Goal: Complete application form

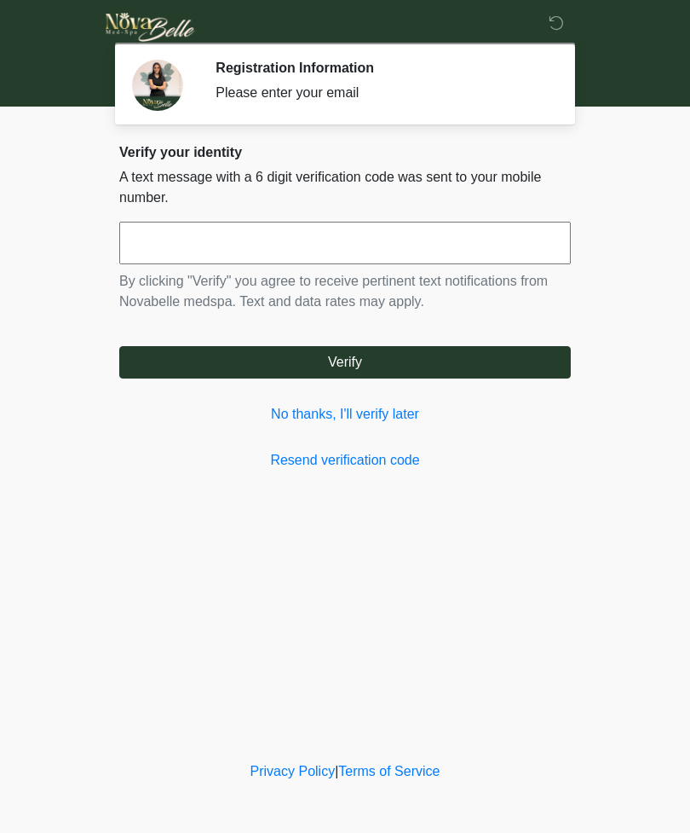
click at [231, 251] on input "text" at bounding box center [345, 243] width 452 height 43
type input "******"
click at [404, 369] on button "Verify" at bounding box center [345, 362] width 452 height 32
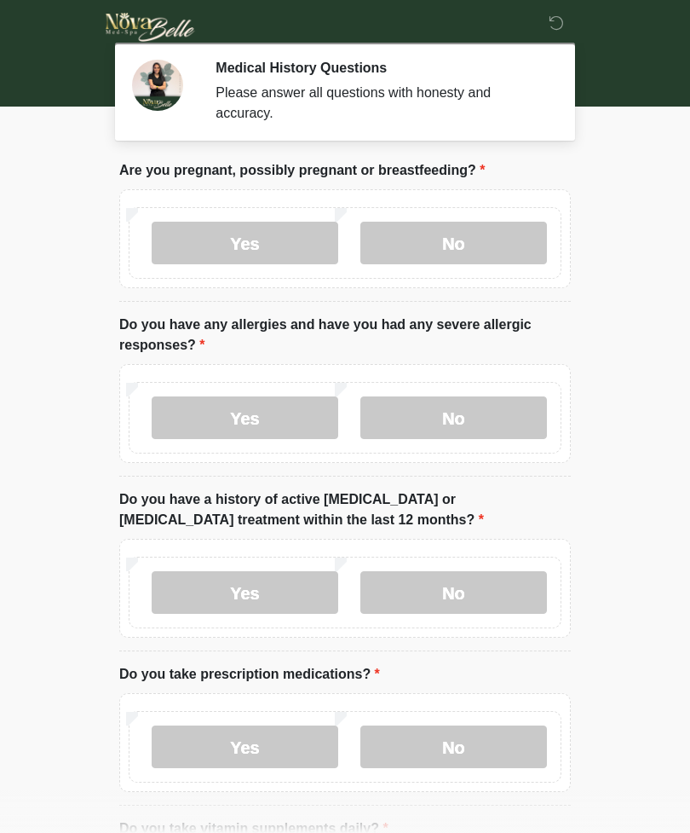
click at [487, 246] on label "No" at bounding box center [453, 243] width 187 height 43
click at [467, 436] on label "No" at bounding box center [453, 417] width 187 height 43
click at [463, 596] on label "No" at bounding box center [453, 592] width 187 height 43
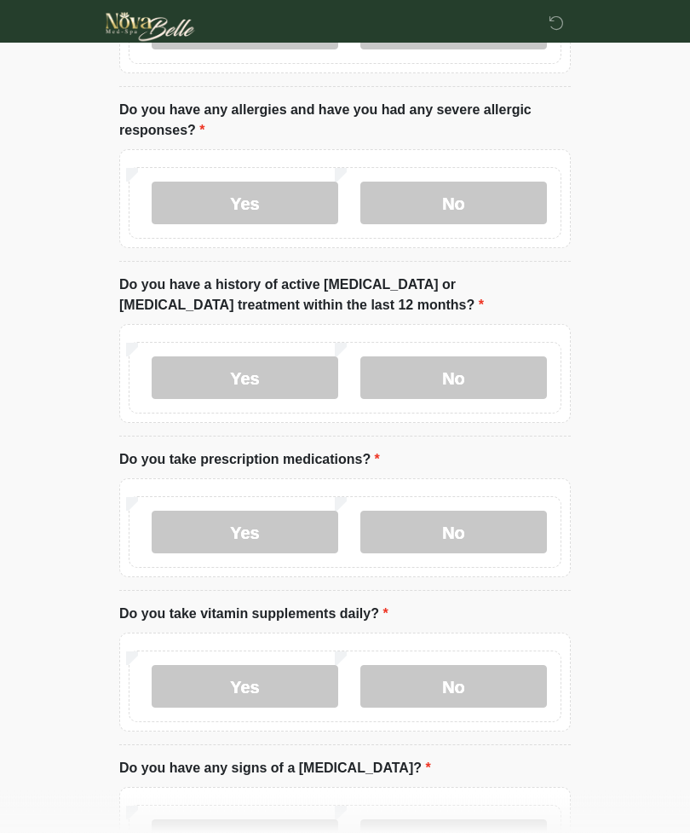
scroll to position [216, 0]
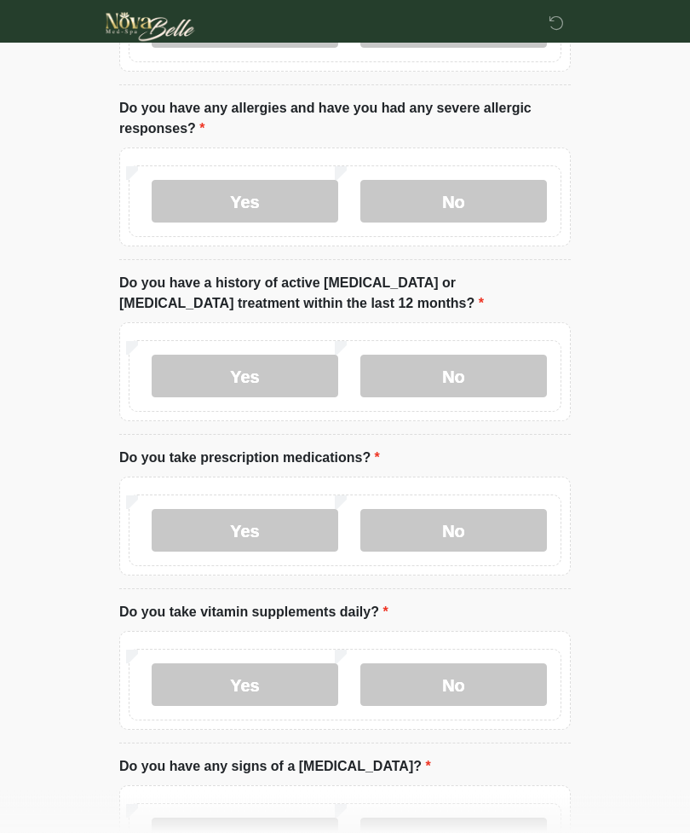
click at [493, 531] on label "No" at bounding box center [453, 531] width 187 height 43
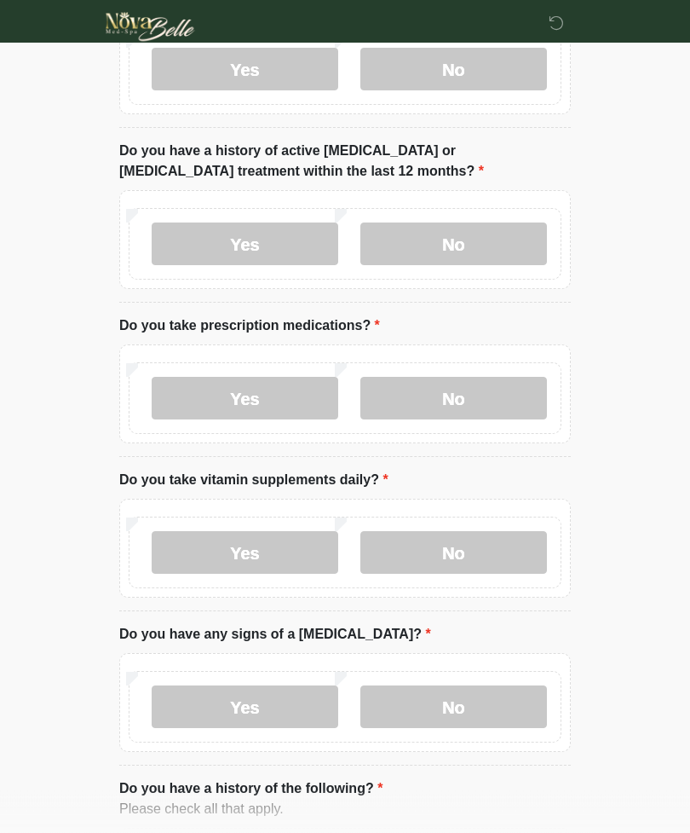
scroll to position [349, 0]
click at [501, 555] on label "No" at bounding box center [453, 552] width 187 height 43
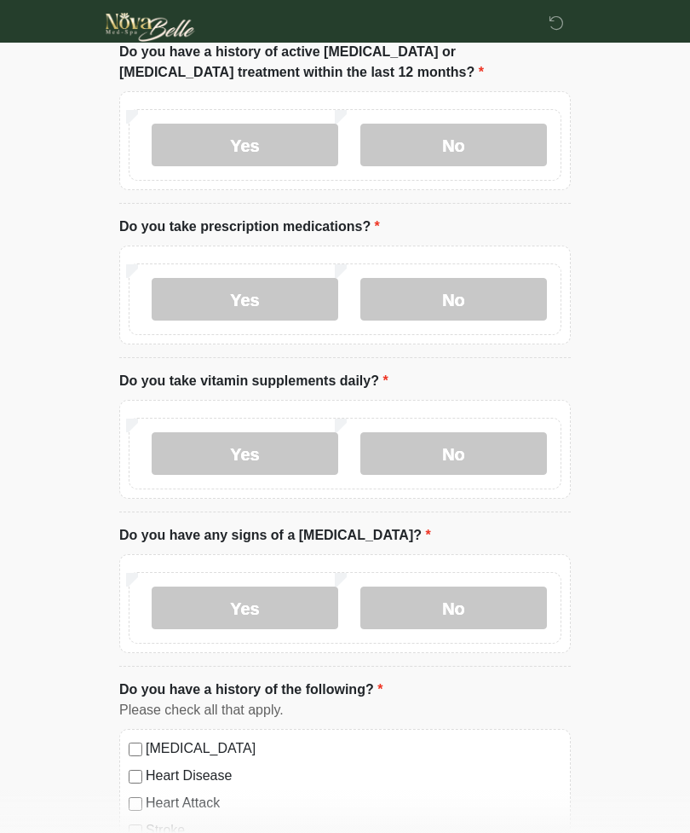
scroll to position [448, 0]
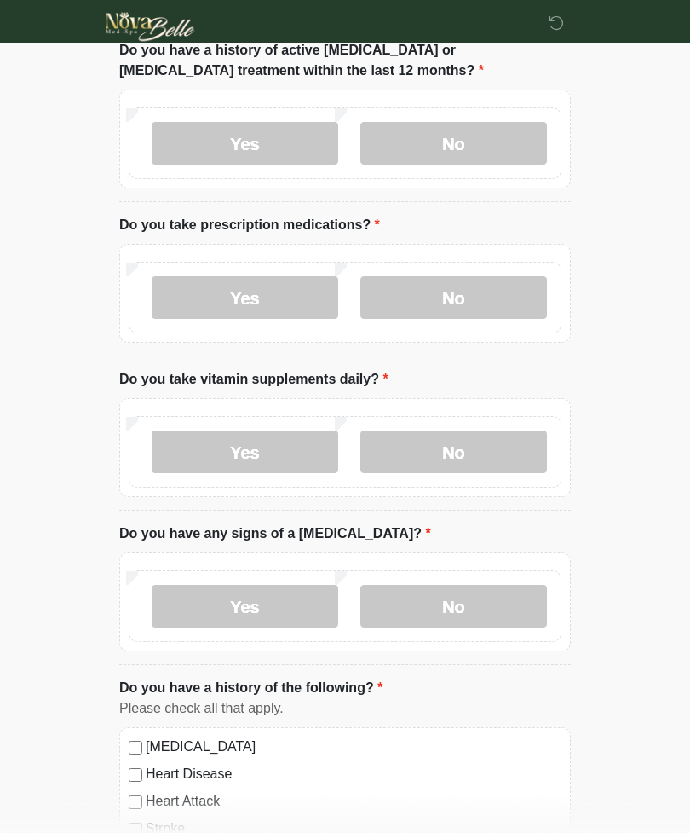
click at [473, 611] on label "No" at bounding box center [453, 606] width 187 height 43
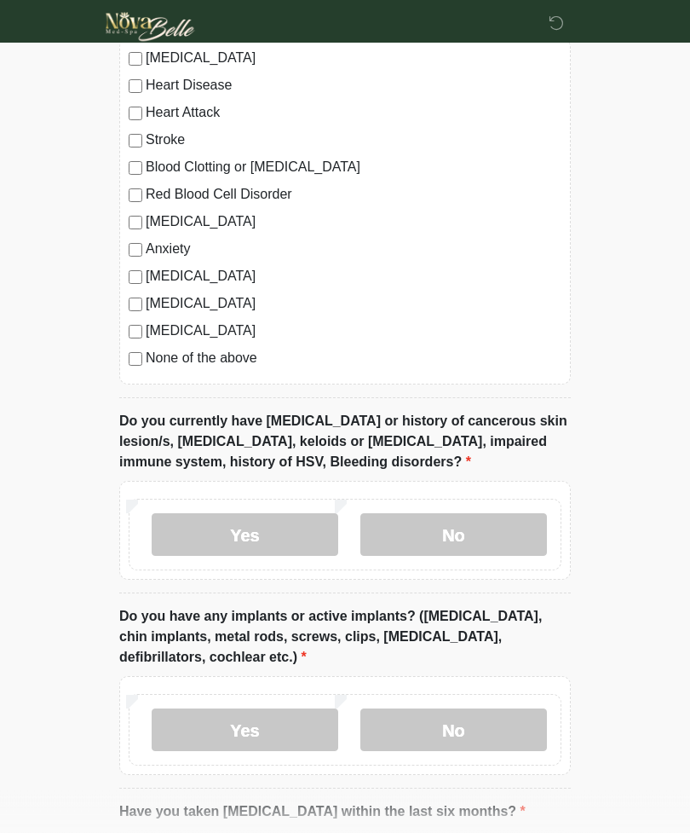
scroll to position [1138, 0]
click at [493, 535] on label "No" at bounding box center [453, 533] width 187 height 43
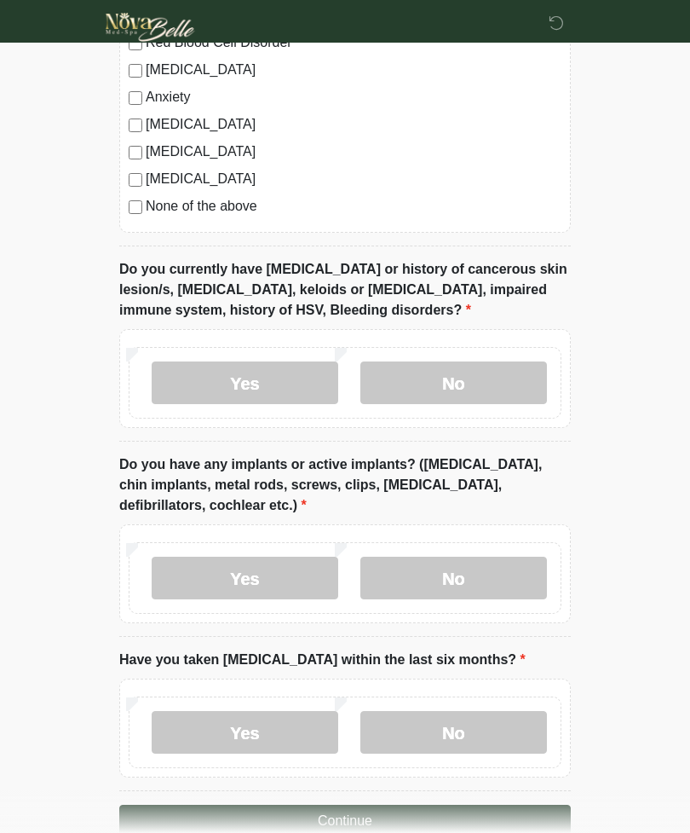
scroll to position [1293, 0]
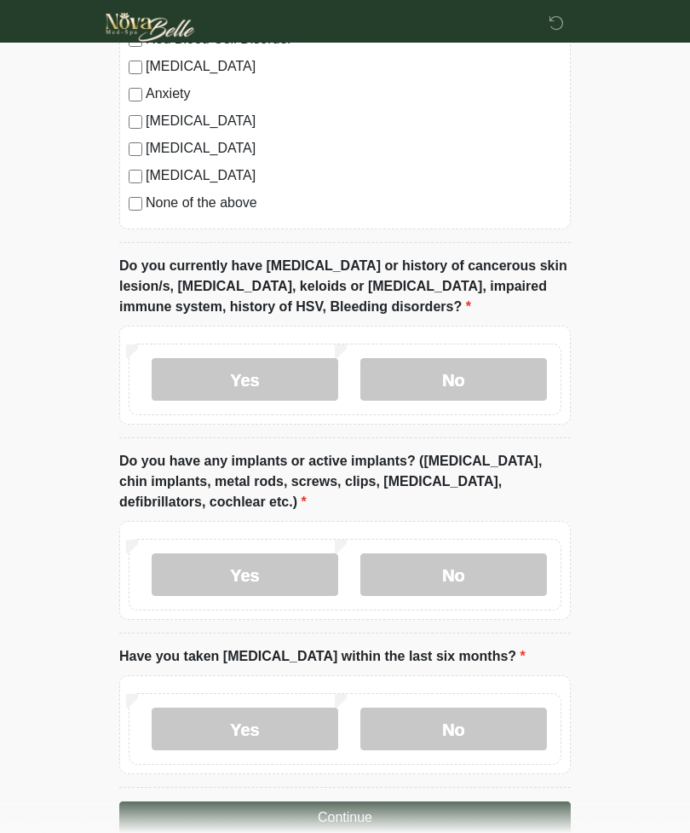
click at [487, 583] on label "No" at bounding box center [453, 574] width 187 height 43
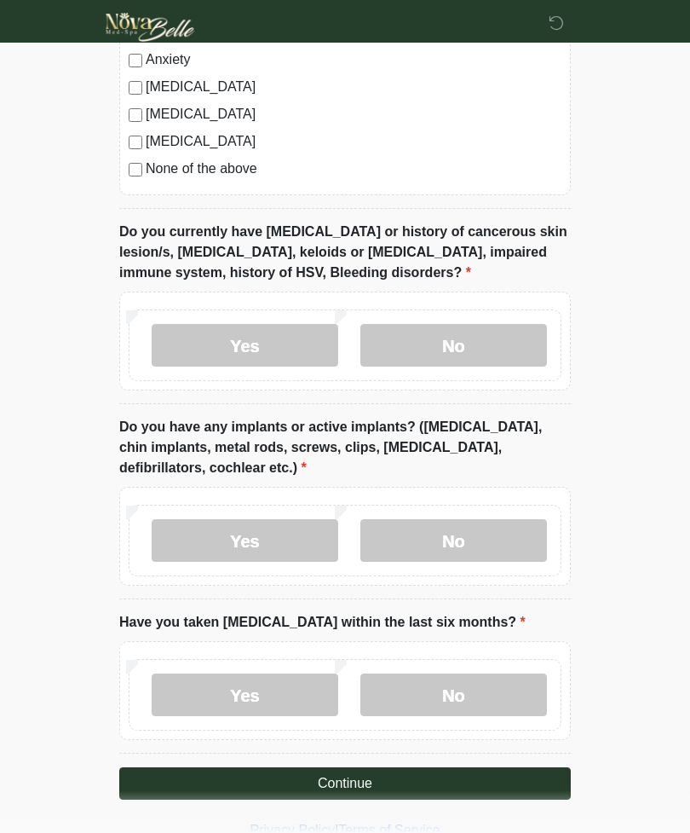
click at [487, 689] on label "No" at bounding box center [453, 694] width 187 height 43
click at [480, 782] on button "Continue" at bounding box center [345, 783] width 452 height 32
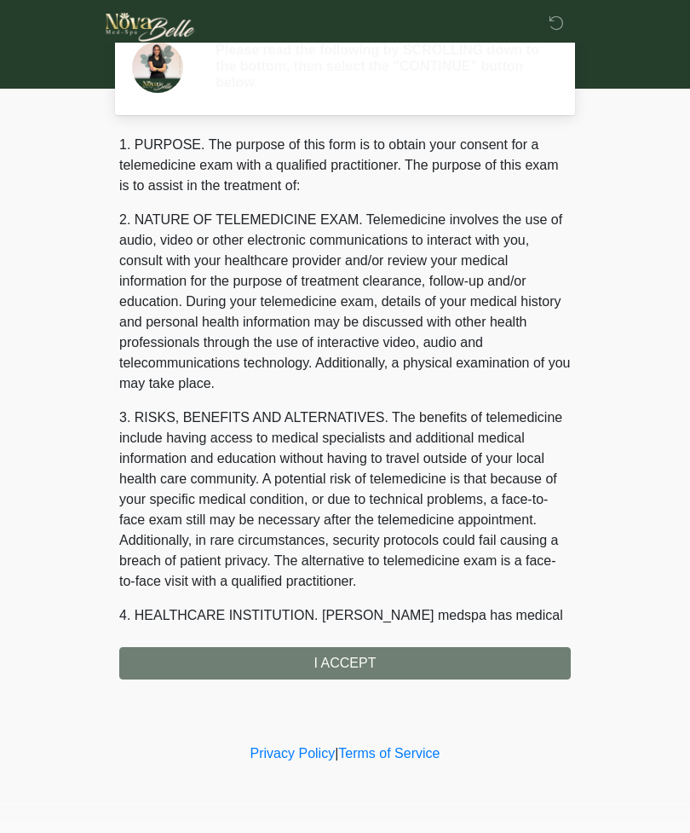
scroll to position [0, 0]
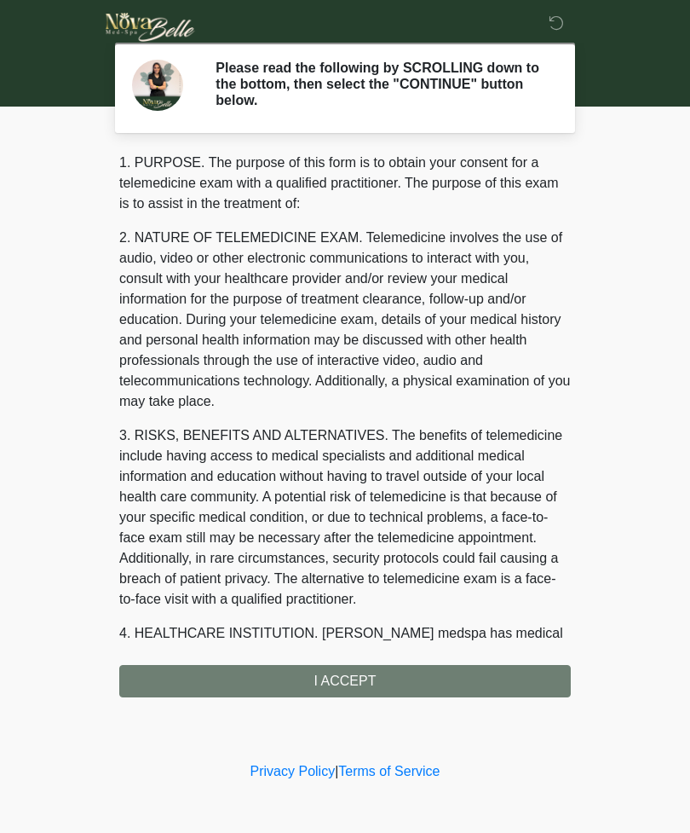
click at [436, 686] on div "1. PURPOSE. The purpose of this form is to obtain your consent for a telemedici…" at bounding box center [345, 425] width 452 height 544
click at [541, 678] on div "1. PURPOSE. The purpose of this form is to obtain your consent for a telemedici…" at bounding box center [345, 425] width 452 height 544
click at [510, 694] on div "1. PURPOSE. The purpose of this form is to obtain your consent for a telemedici…" at bounding box center [345, 425] width 452 height 544
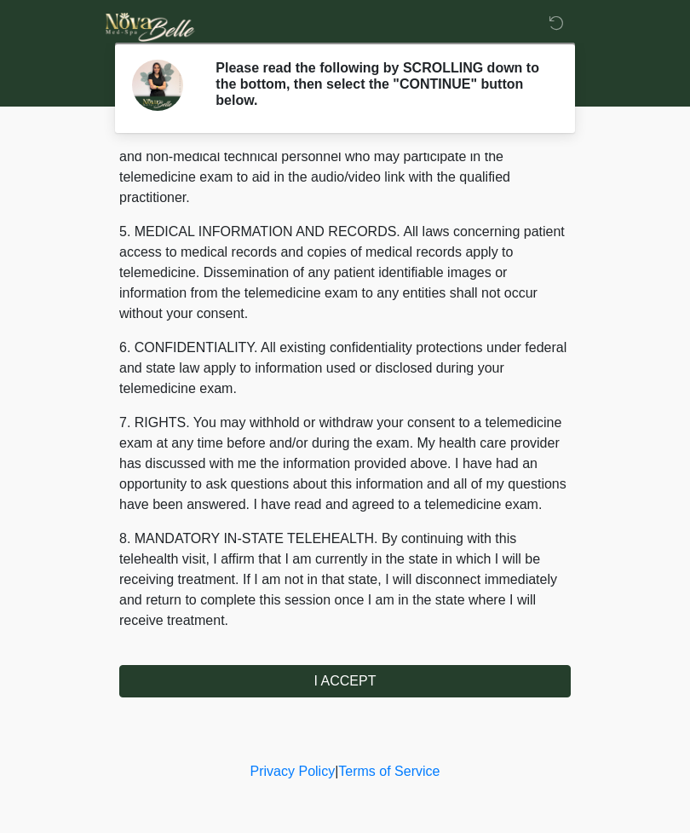
scroll to position [497, 0]
click at [173, 660] on div "1. PURPOSE. The purpose of this form is to obtain your consent for a telemedici…" at bounding box center [345, 425] width 452 height 544
click at [167, 676] on button "I ACCEPT" at bounding box center [345, 681] width 452 height 32
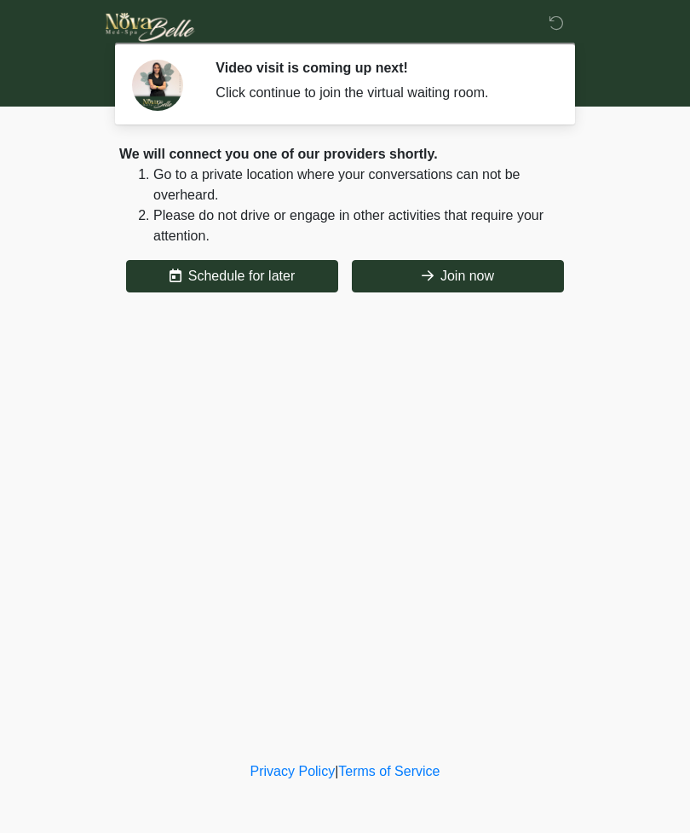
click at [449, 279] on button "Join now" at bounding box center [458, 276] width 212 height 32
